Goal: Information Seeking & Learning: Find specific fact

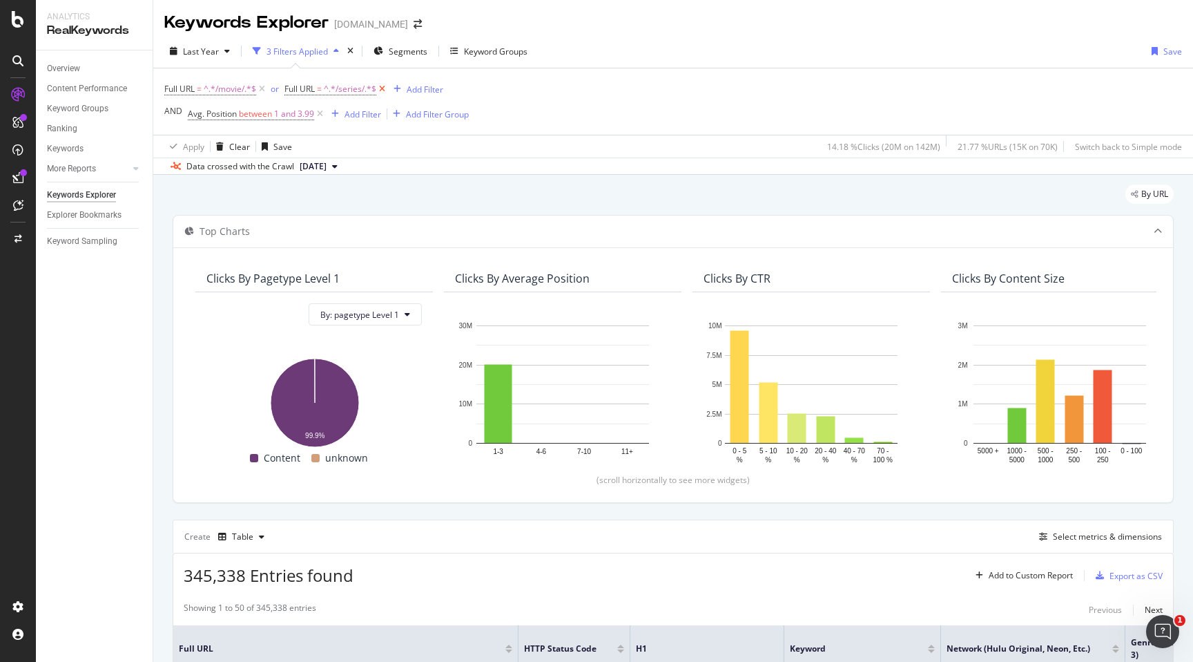
click at [381, 90] on icon at bounding box center [382, 89] width 12 height 14
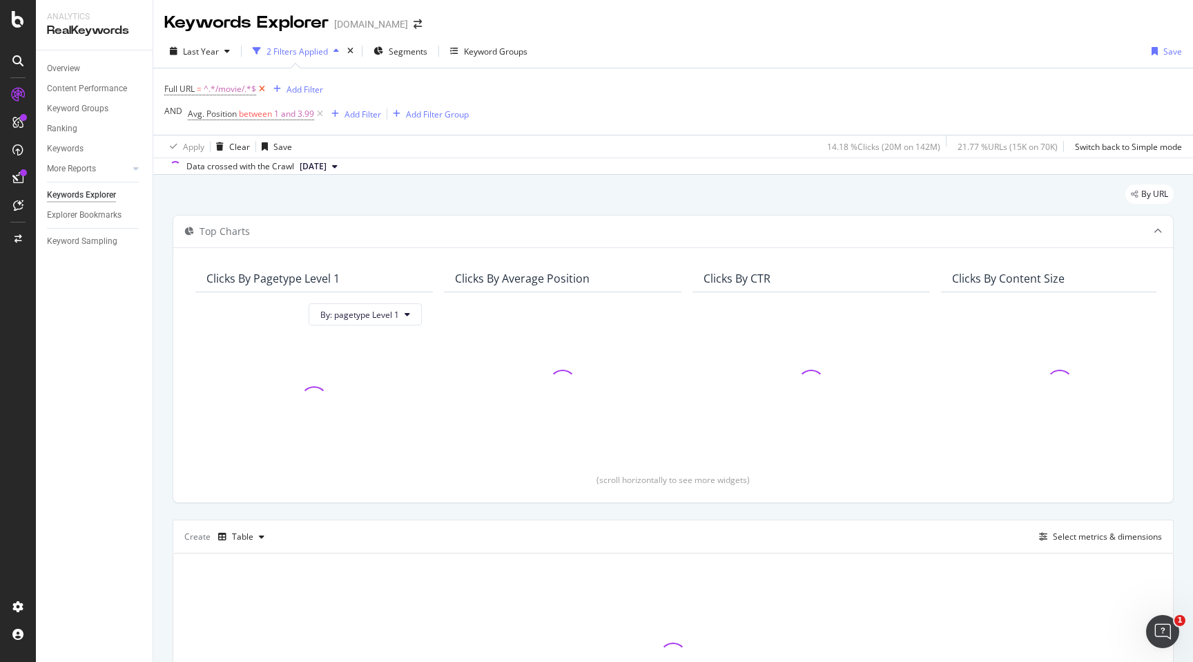
click at [260, 88] on icon at bounding box center [262, 89] width 12 height 14
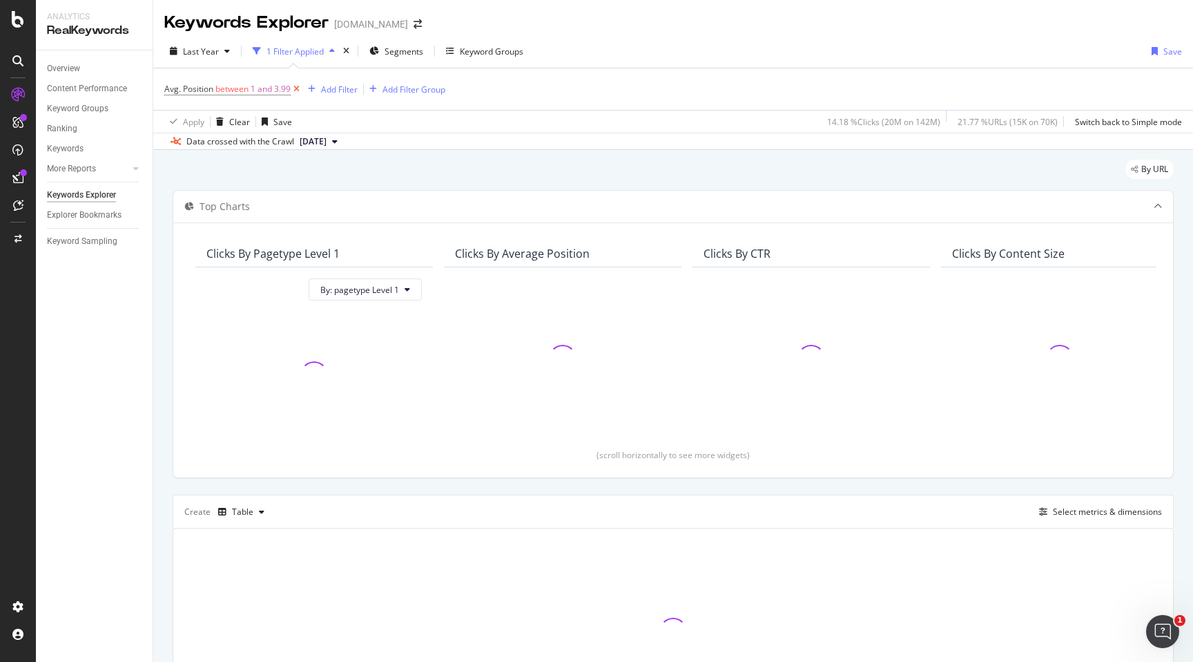
click at [298, 88] on icon at bounding box center [297, 89] width 12 height 14
click at [417, 55] on div "Keyword Groups" at bounding box center [446, 52] width 64 height 12
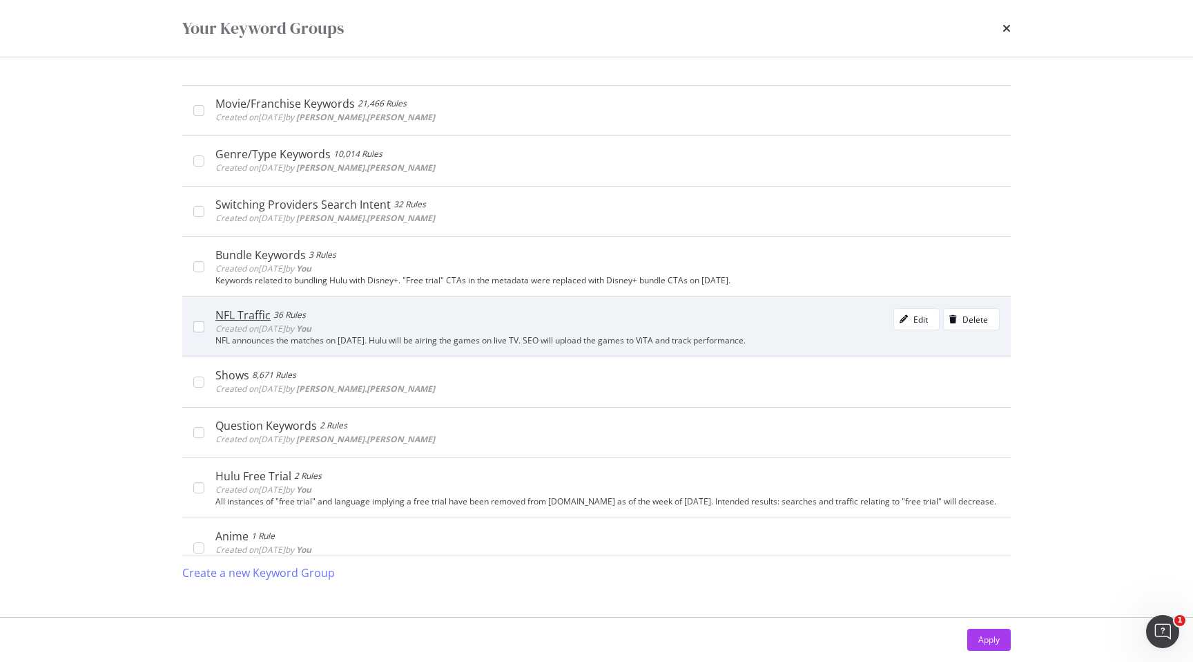
click at [375, 325] on div "NFL Traffic 36 Rules Created on [DATE] by You Edit Delete" at bounding box center [607, 322] width 784 height 28
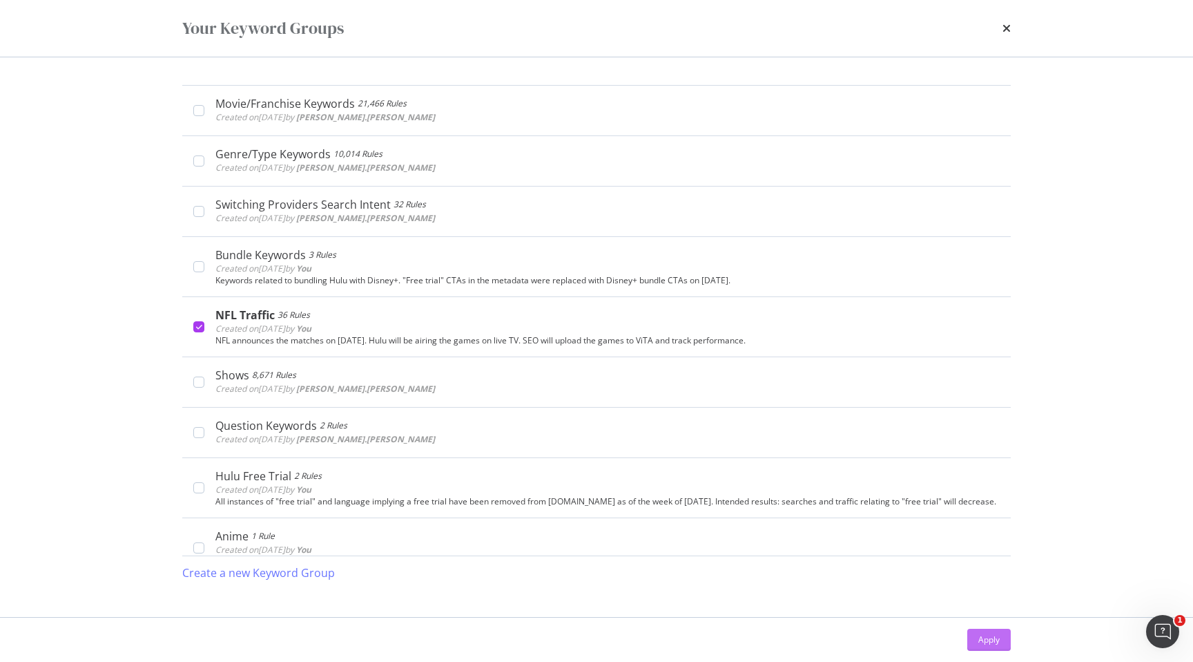
click at [991, 640] on div "Apply" at bounding box center [988, 639] width 21 height 12
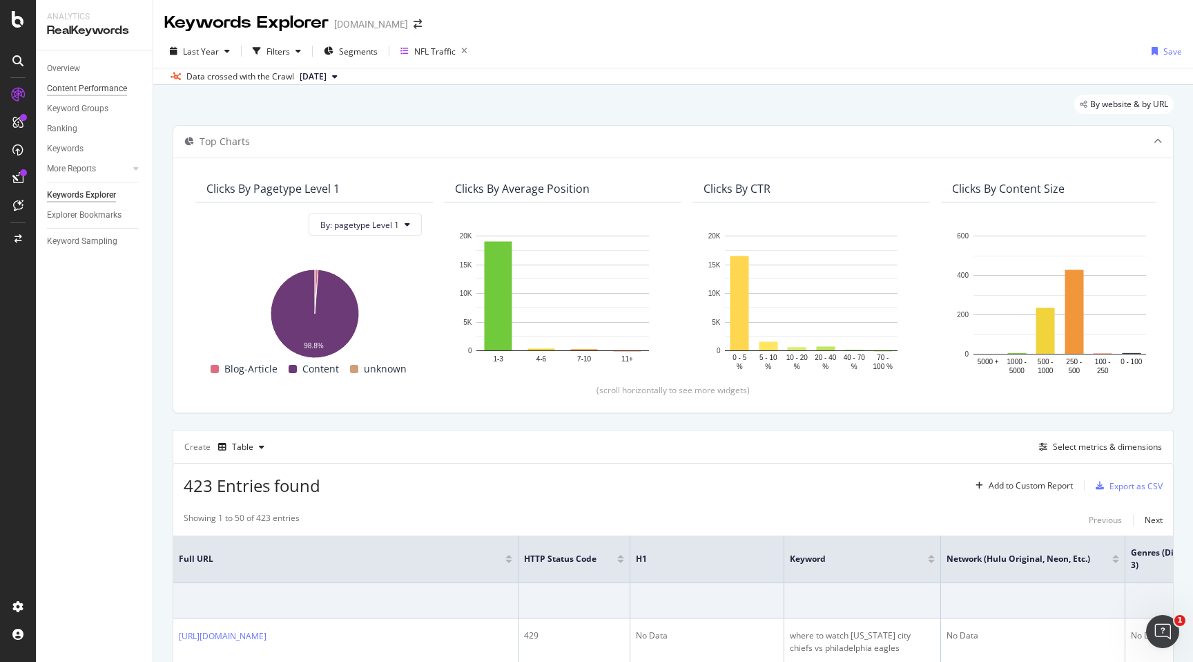
click at [108, 88] on div "Content Performance" at bounding box center [87, 88] width 80 height 15
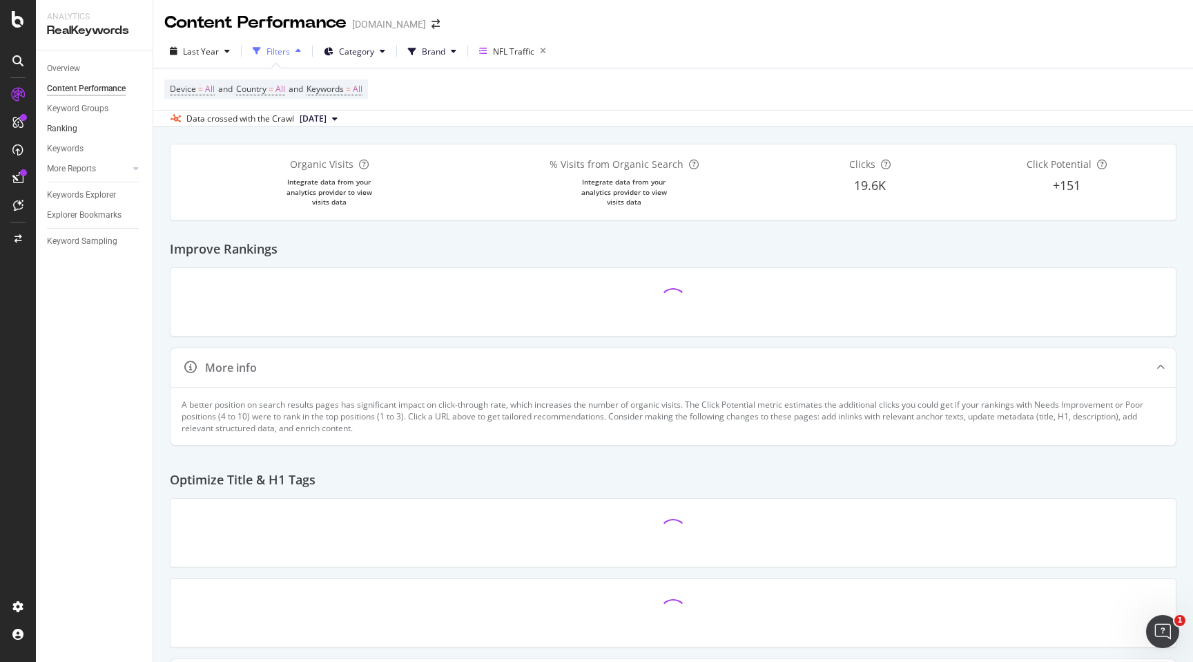
click at [99, 133] on link "Ranking" at bounding box center [95, 129] width 96 height 15
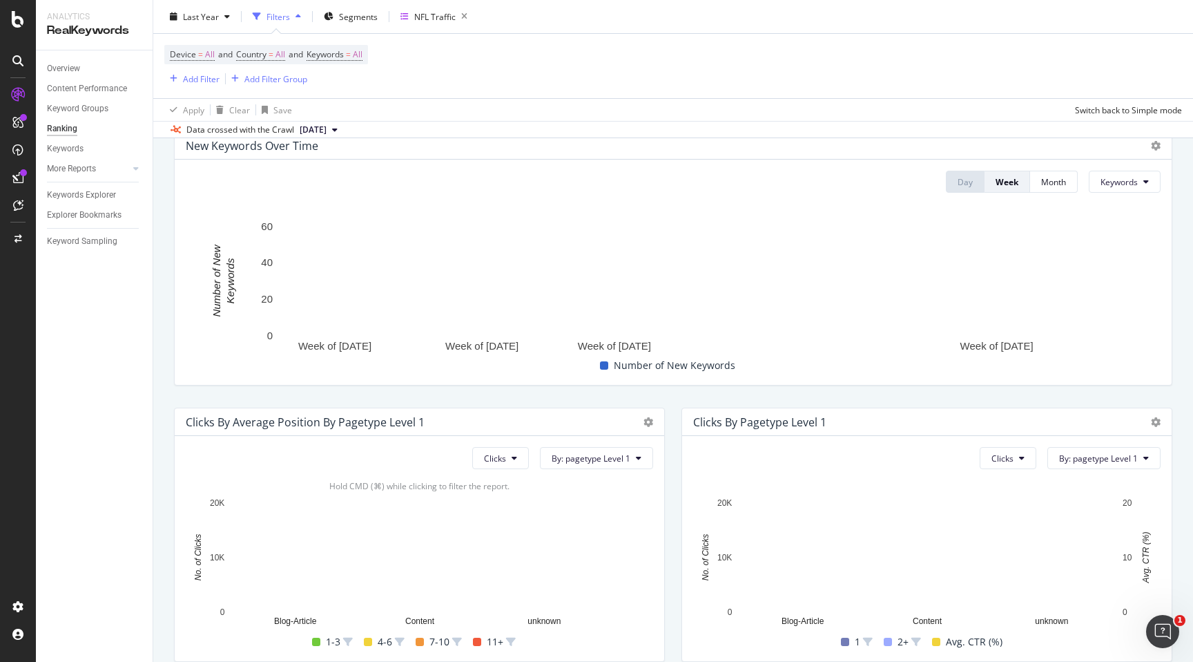
scroll to position [326, 0]
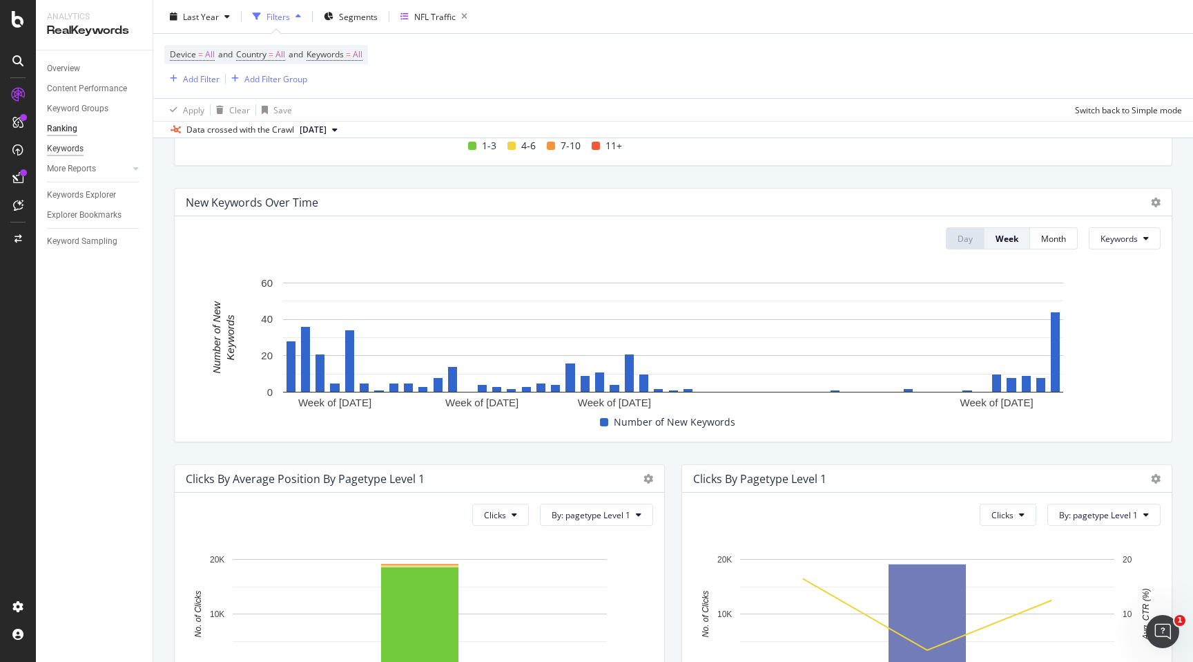
click at [77, 149] on div "Keywords" at bounding box center [65, 149] width 37 height 15
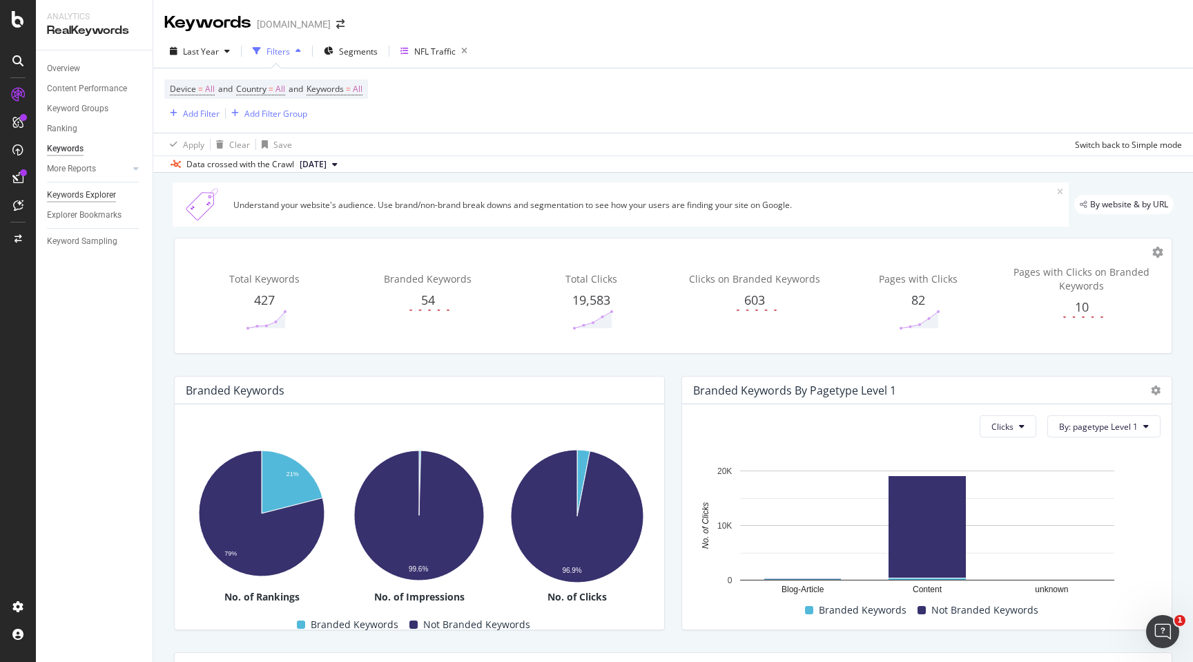
click at [110, 202] on div "Keywords Explorer" at bounding box center [81, 195] width 69 height 15
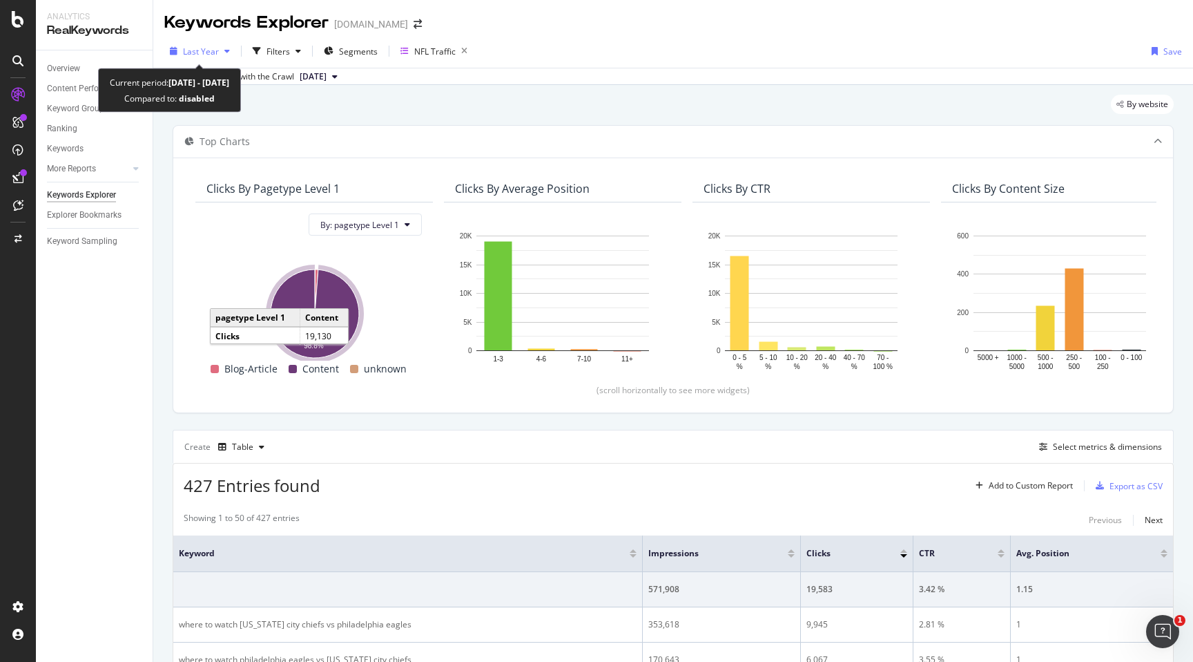
click at [224, 57] on div "Last Year" at bounding box center [199, 51] width 71 height 21
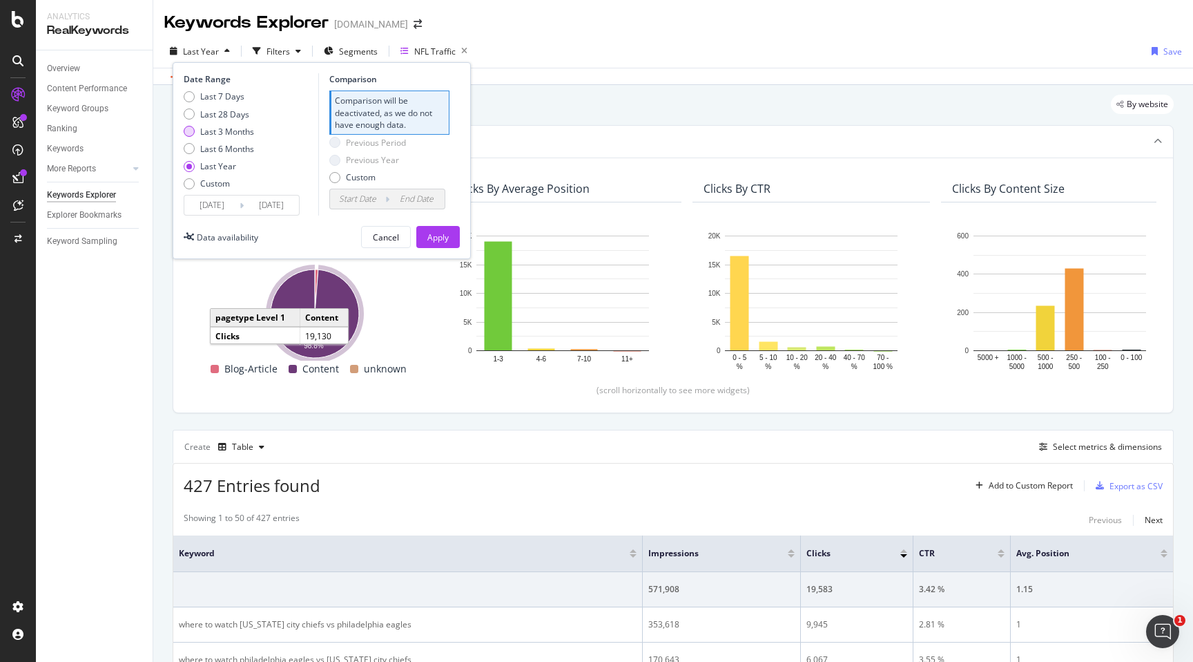
click at [238, 131] on div "Last 3 Months" at bounding box center [227, 132] width 54 height 12
type input "[DATE]"
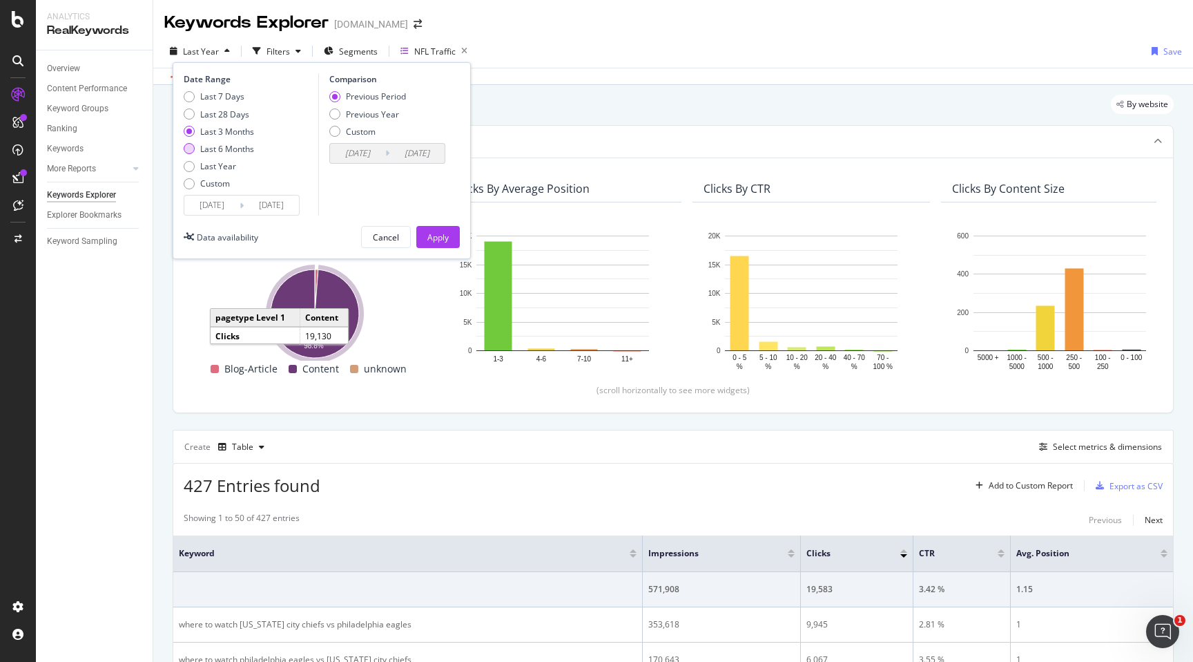
click at [232, 149] on div "Last 6 Months" at bounding box center [227, 149] width 54 height 12
type input "[DATE]"
click at [436, 233] on div "Apply" at bounding box center [437, 237] width 21 height 12
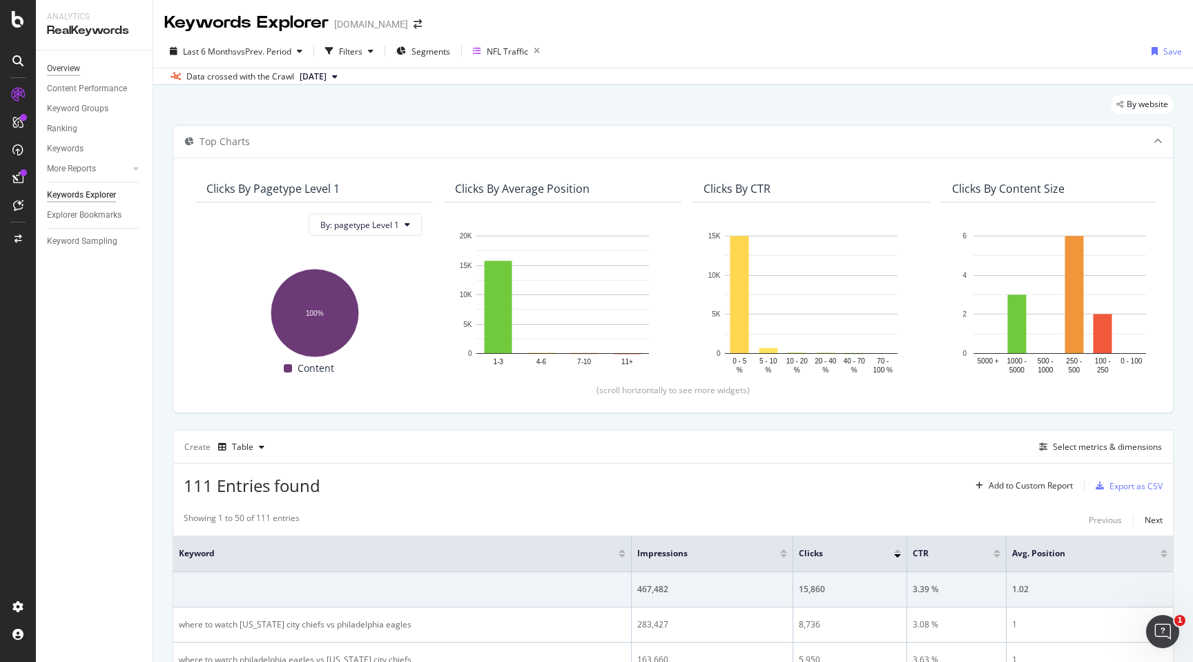
click at [70, 67] on div "Overview" at bounding box center [63, 68] width 33 height 15
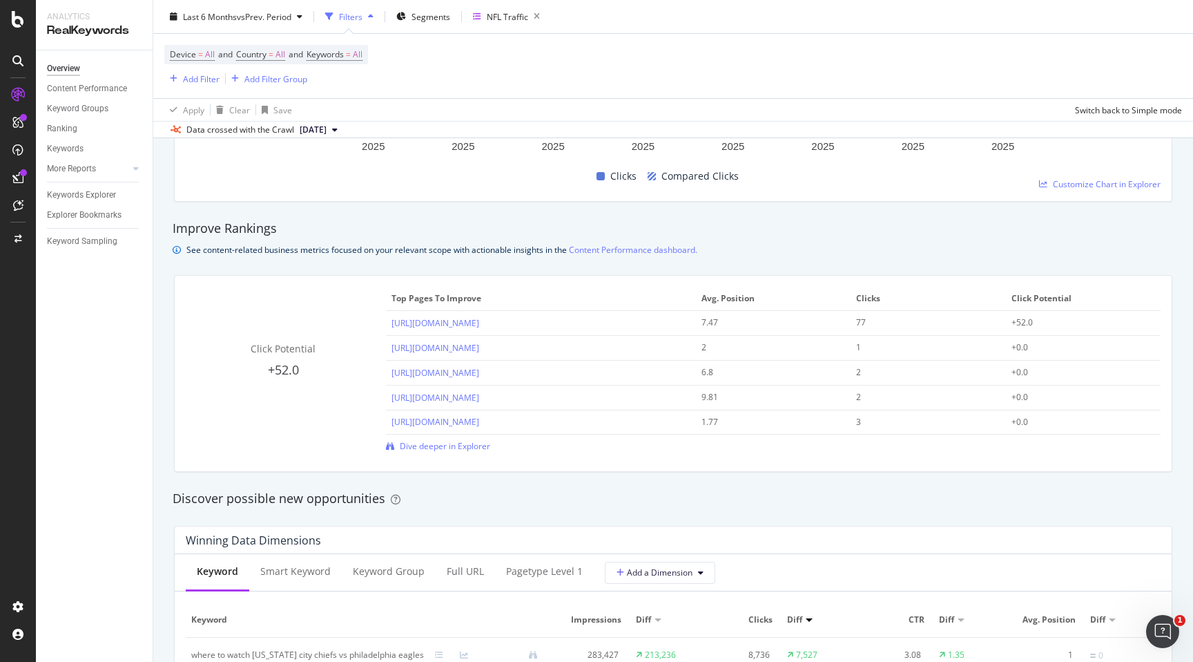
scroll to position [862, 0]
click at [291, 18] on span "vs Prev. Period" at bounding box center [264, 16] width 55 height 12
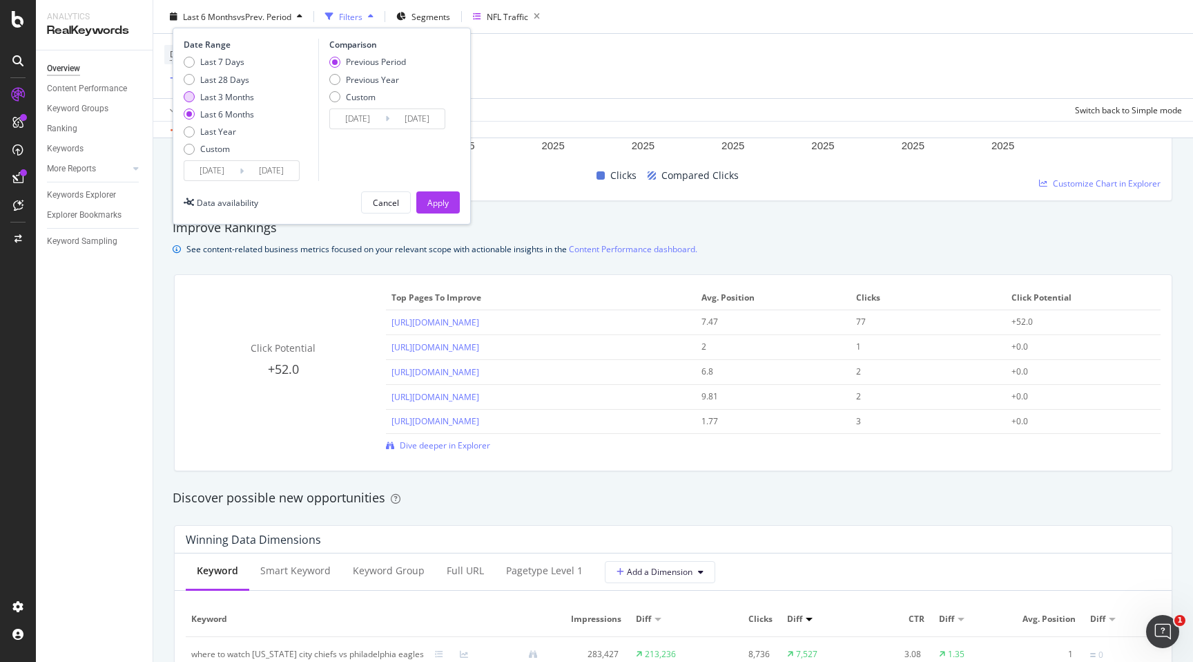
click at [242, 99] on div "Last 3 Months" at bounding box center [227, 96] width 54 height 12
type input "[DATE]"
click at [439, 198] on div "Apply" at bounding box center [437, 202] width 21 height 12
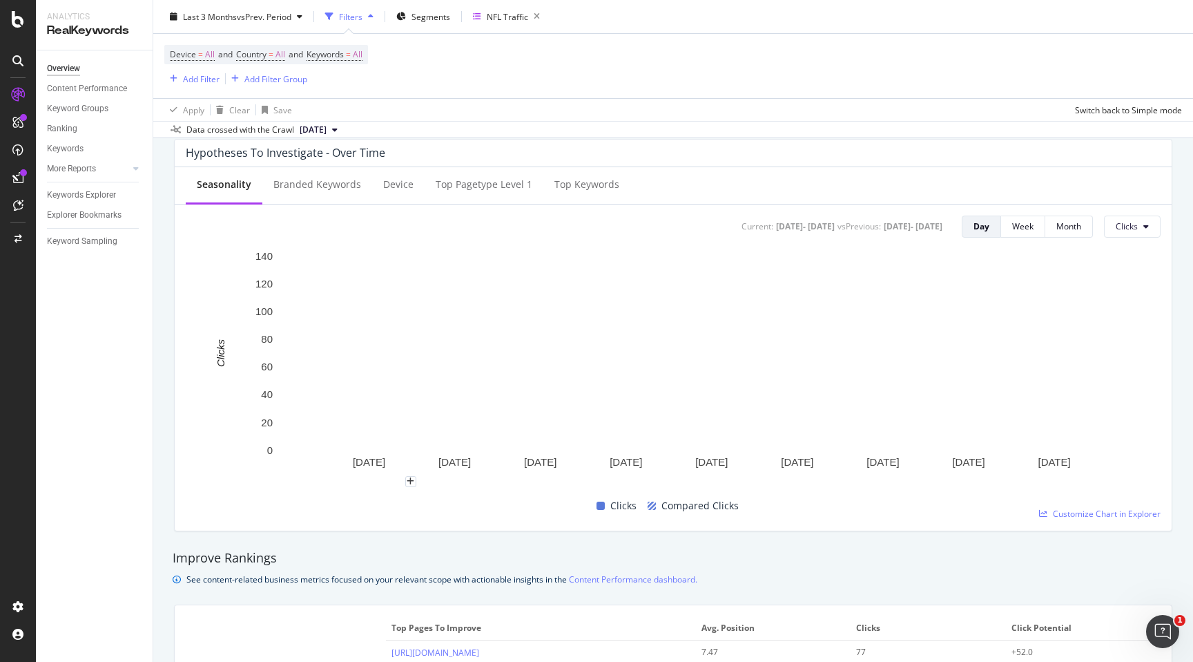
scroll to position [524, 0]
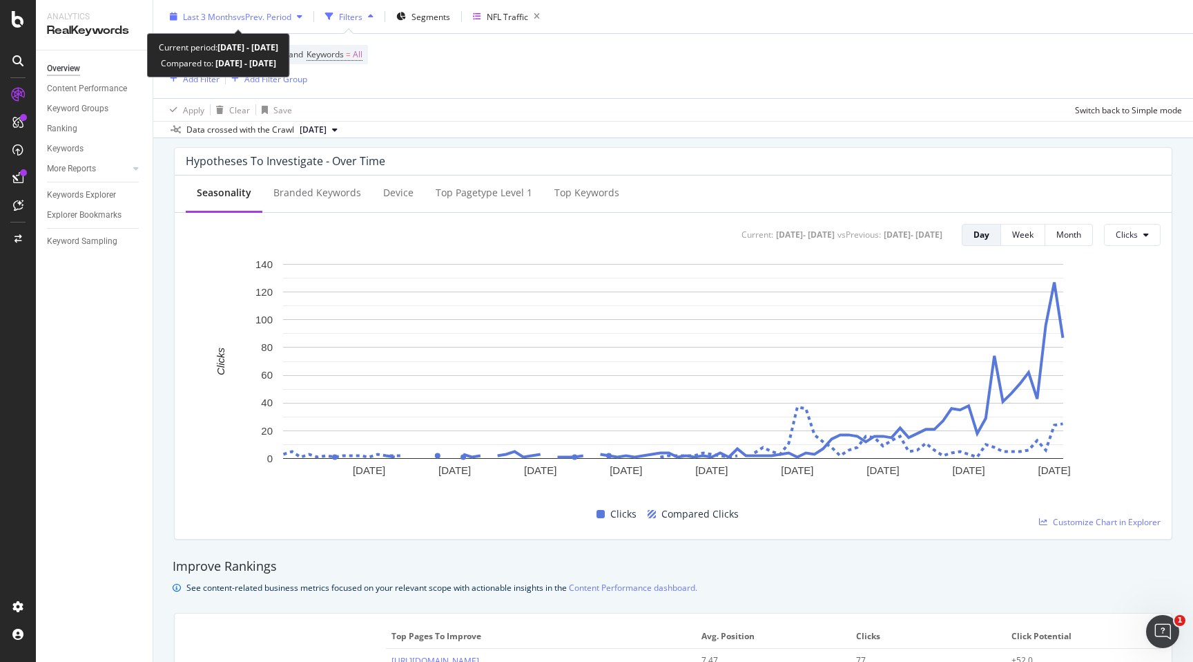
click at [302, 13] on icon "button" at bounding box center [300, 16] width 6 height 8
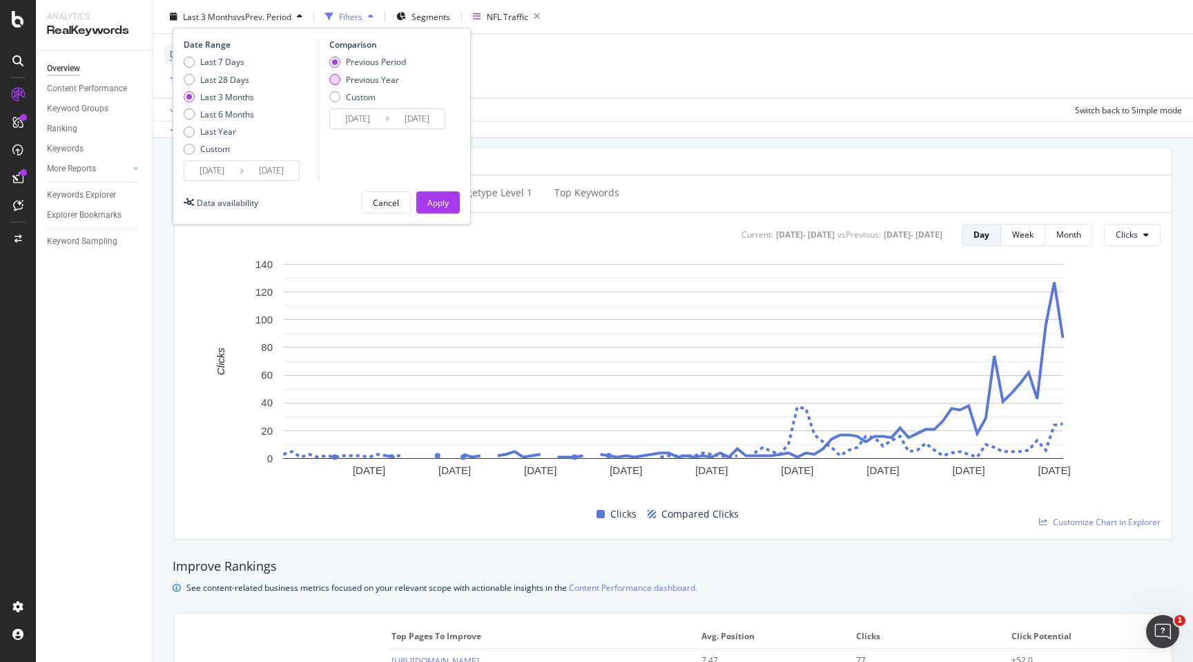
click at [364, 79] on div "Previous Year" at bounding box center [372, 79] width 53 height 12
type input "[DATE]"
click at [441, 204] on div "Apply" at bounding box center [437, 202] width 21 height 12
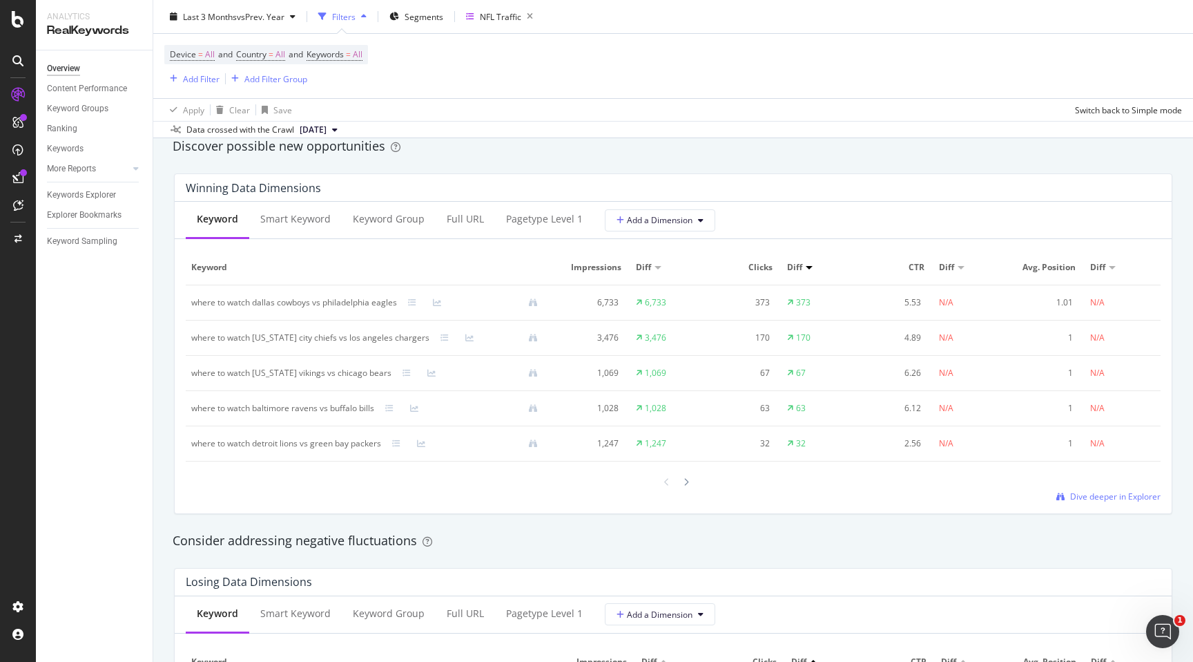
scroll to position [1211, 0]
click at [468, 224] on div "Full URL" at bounding box center [465, 222] width 37 height 14
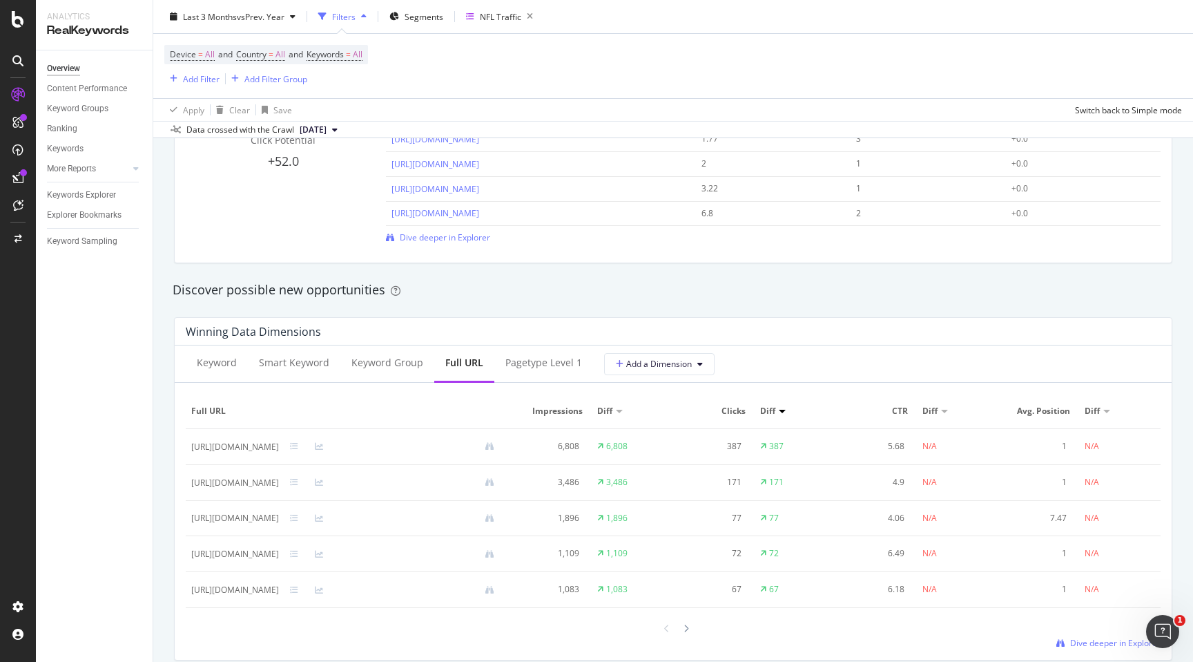
scroll to position [1072, 0]
click at [222, 357] on div "Keyword" at bounding box center [217, 361] width 40 height 14
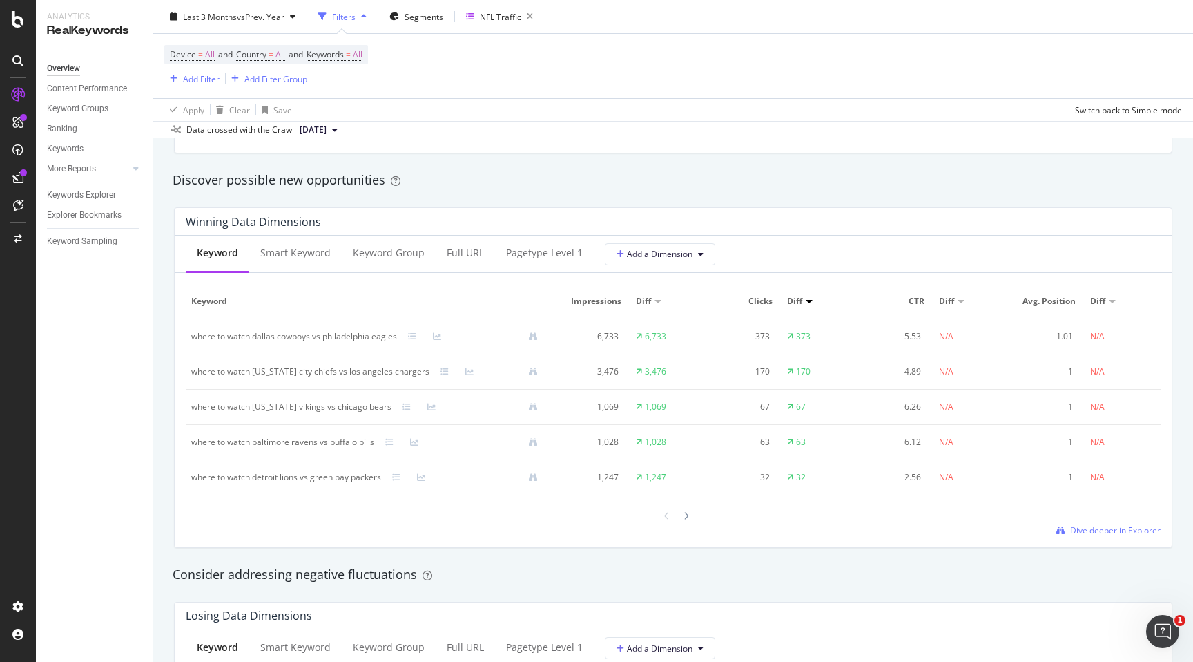
scroll to position [1175, 0]
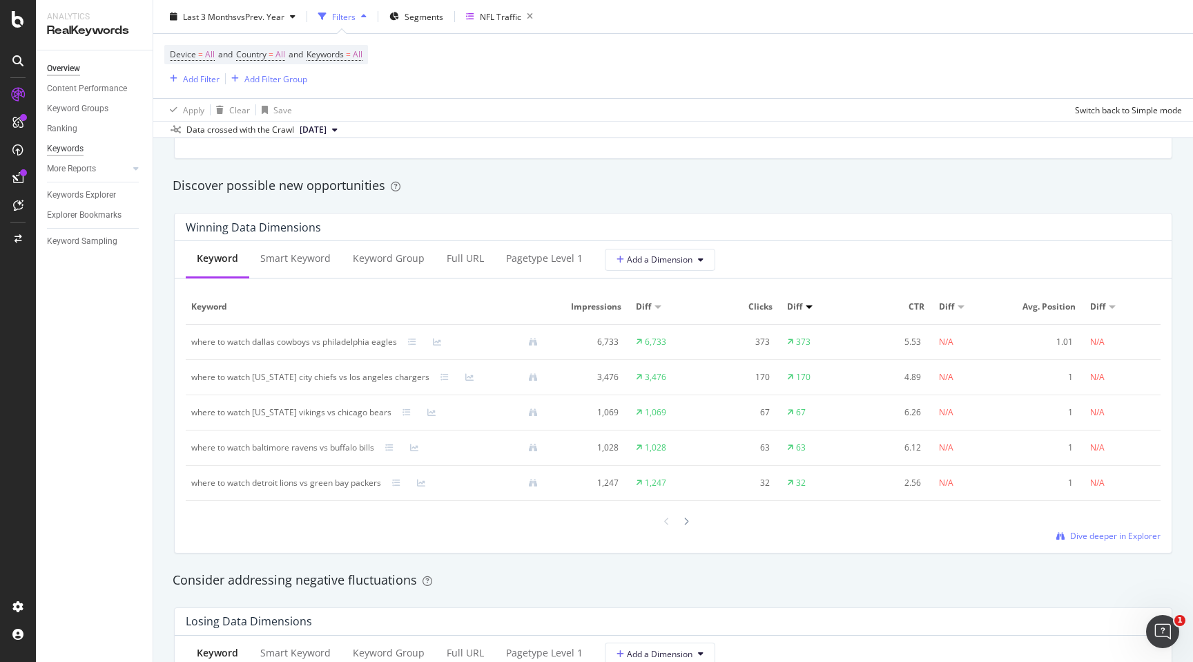
click at [77, 150] on div "Keywords" at bounding box center [65, 149] width 37 height 15
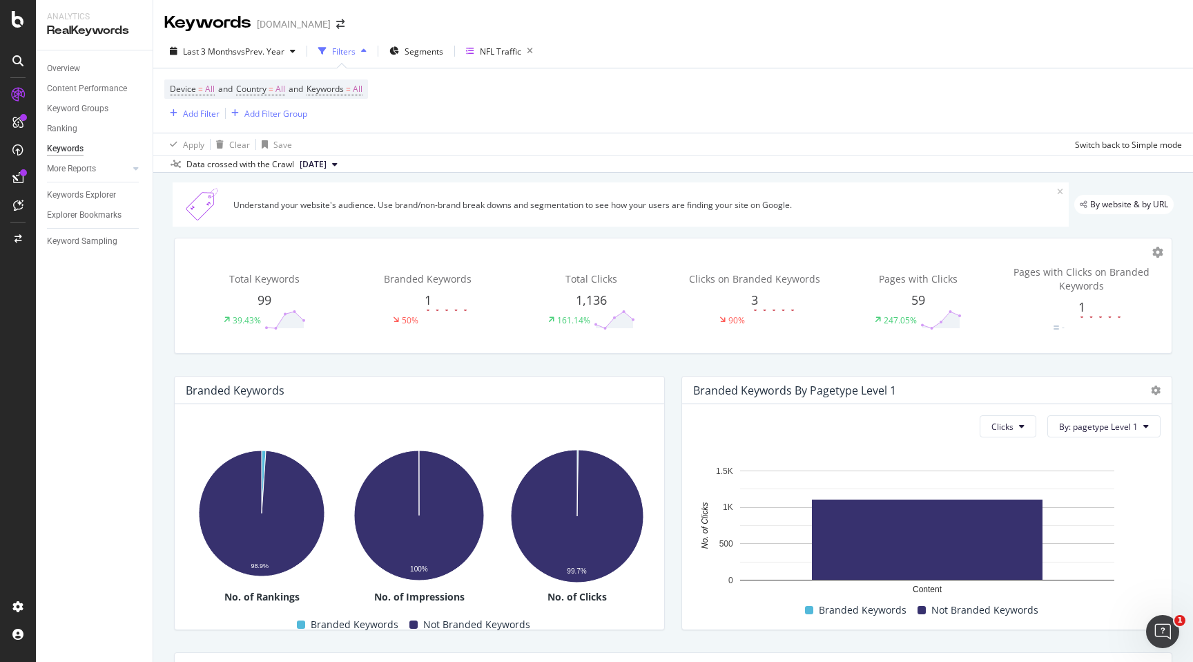
click at [261, 299] on span "99" at bounding box center [265, 299] width 14 height 17
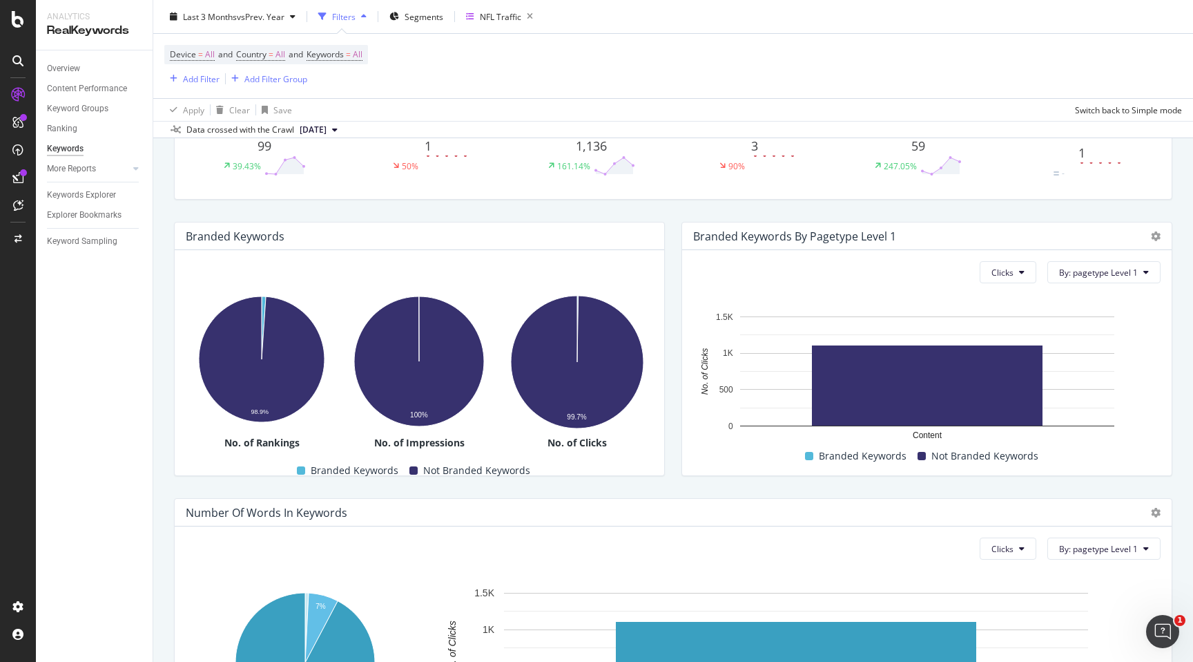
scroll to position [148, 0]
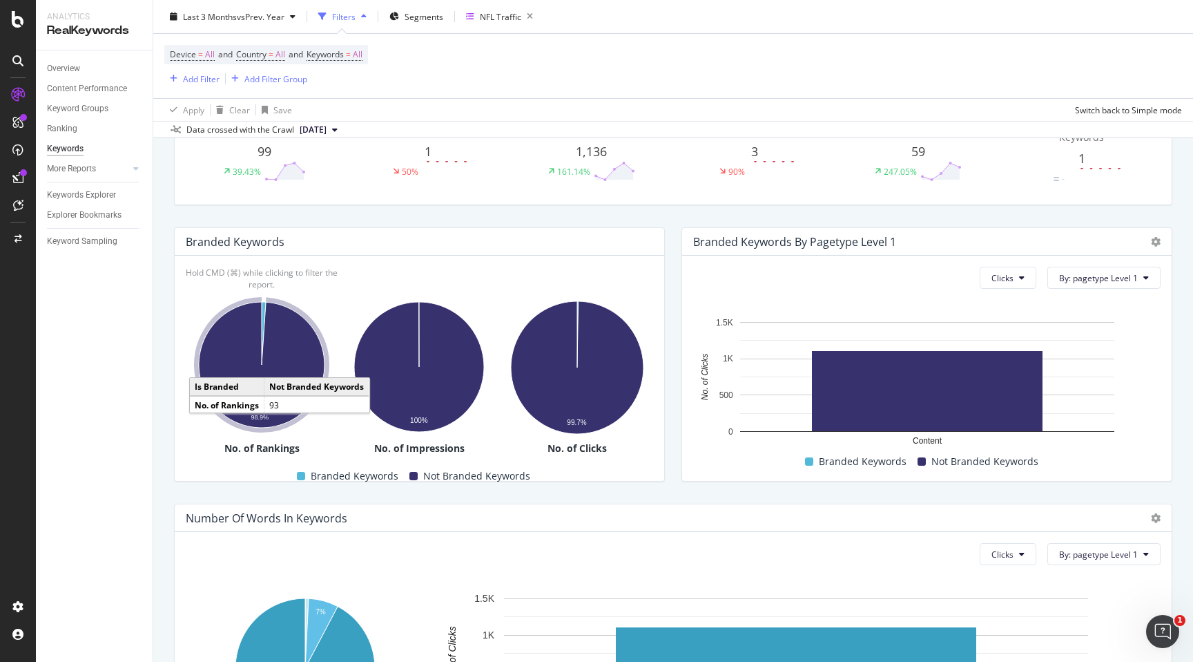
click at [301, 351] on icon "A chart." at bounding box center [262, 365] width 126 height 126
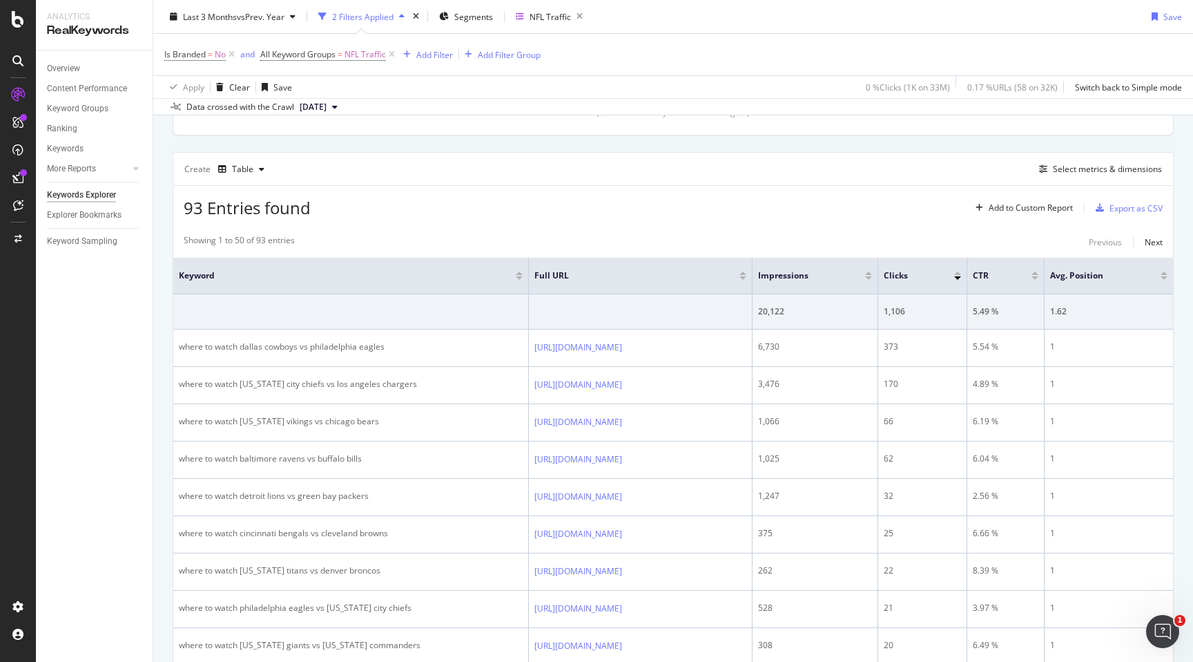
scroll to position [351, 0]
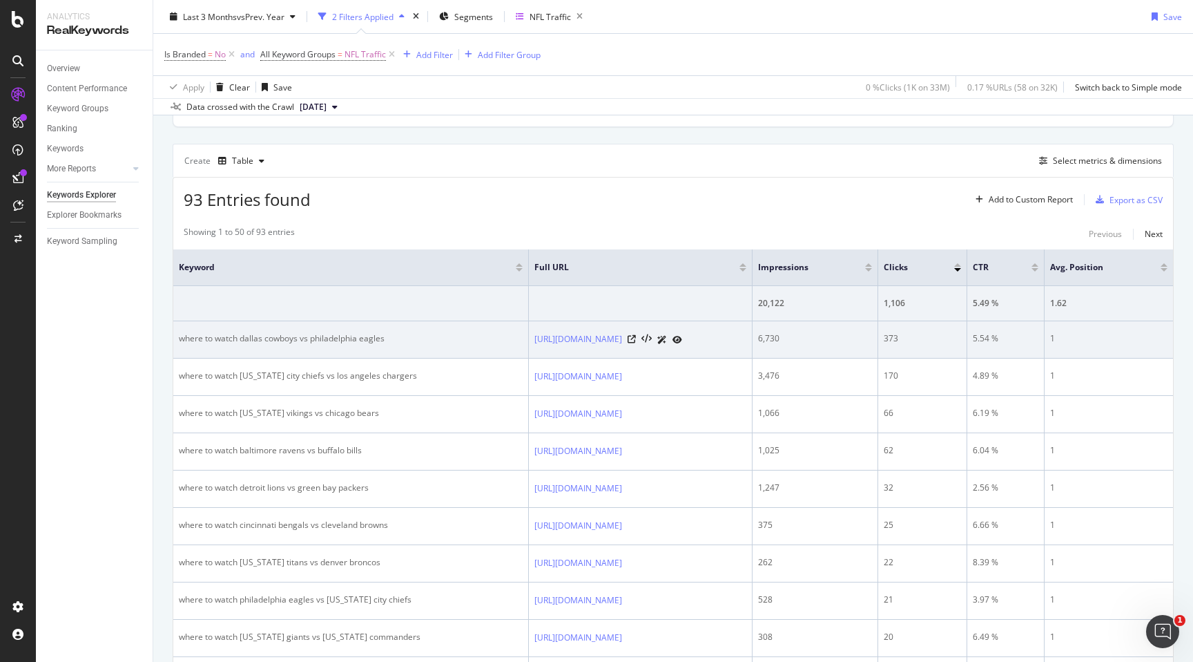
click at [180, 337] on div "where to watch dallas cowboys vs philadelphia eagles" at bounding box center [351, 338] width 344 height 12
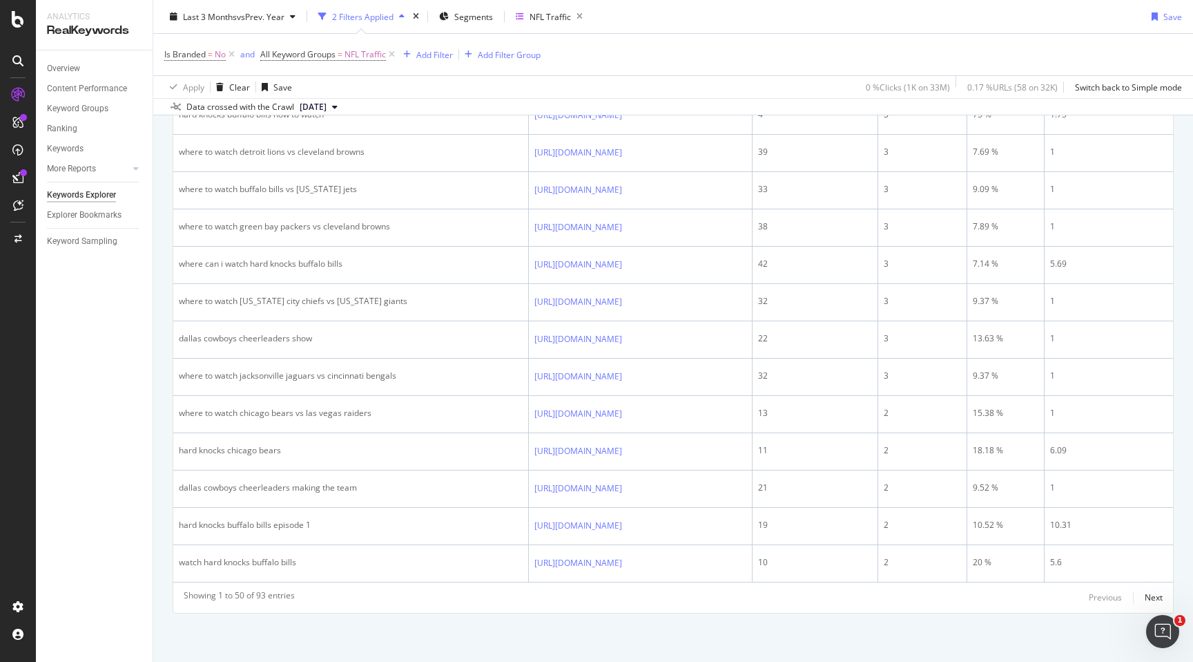
scroll to position [2558, 0]
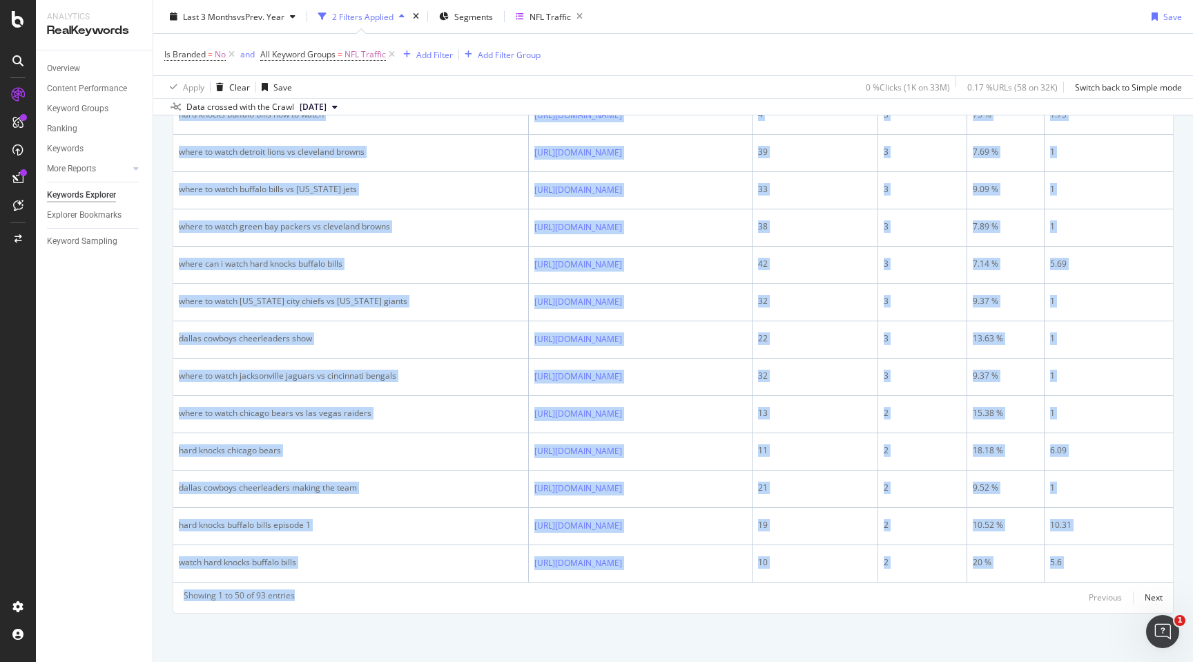
drag, startPoint x: 180, startPoint y: 337, endPoint x: 476, endPoint y: 661, distance: 439.4
copy div "where to watch dallas cowboys vs philadelphia eagles [URL][DOMAIN_NAME] 6,730 3…"
